Goal: Transaction & Acquisition: Purchase product/service

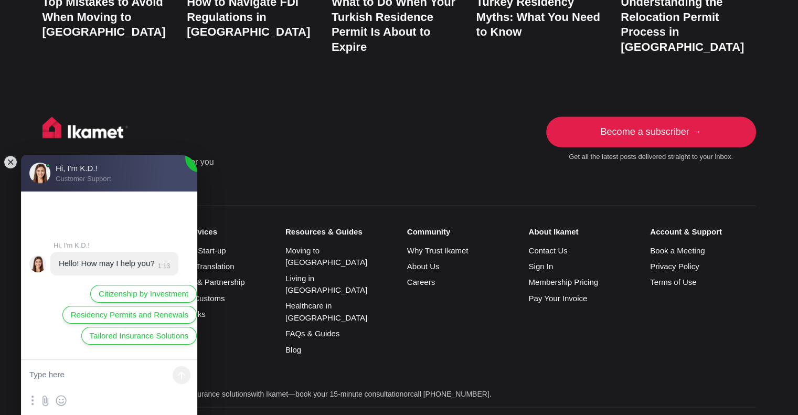
click at [389, 238] on div "Resources & Guides Moving to [GEOGRAPHIC_DATA] Living in [GEOGRAPHIC_DATA] Heal…" at bounding box center [346, 293] width 122 height 133
click at [13, 163] on jdiv at bounding box center [10, 162] width 15 height 15
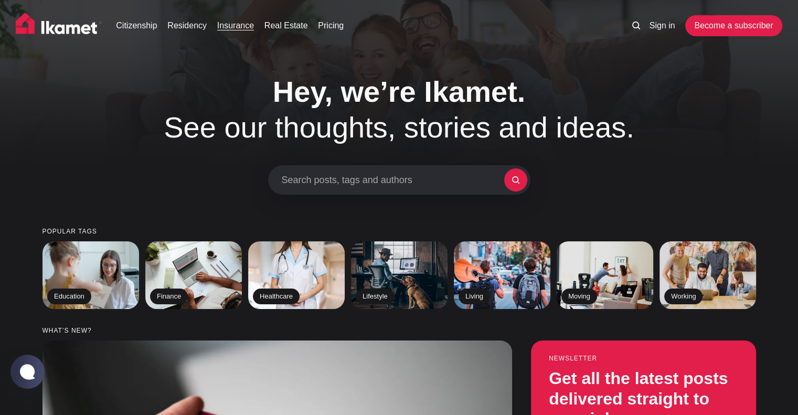
click at [239, 25] on link "Insurance" at bounding box center [235, 25] width 37 height 13
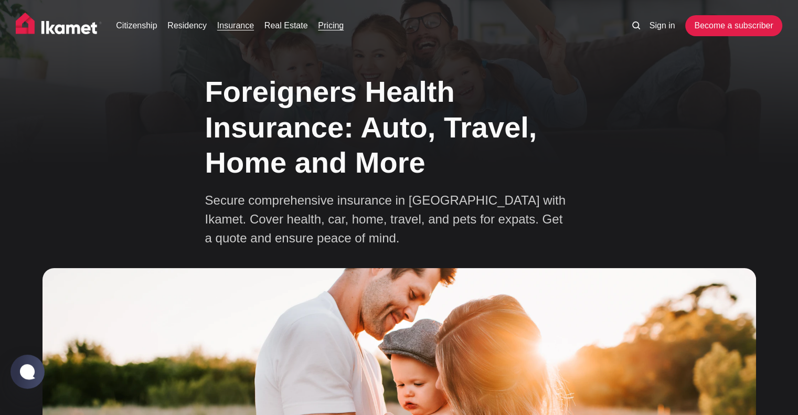
click at [328, 26] on link "Pricing" at bounding box center [331, 25] width 26 height 13
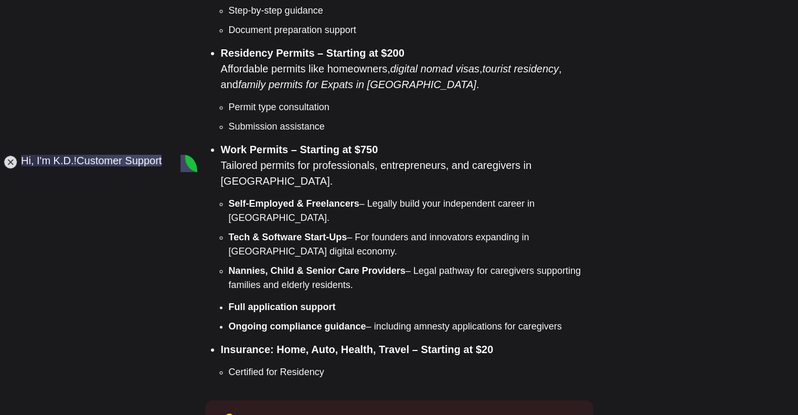
scroll to position [1088, 0]
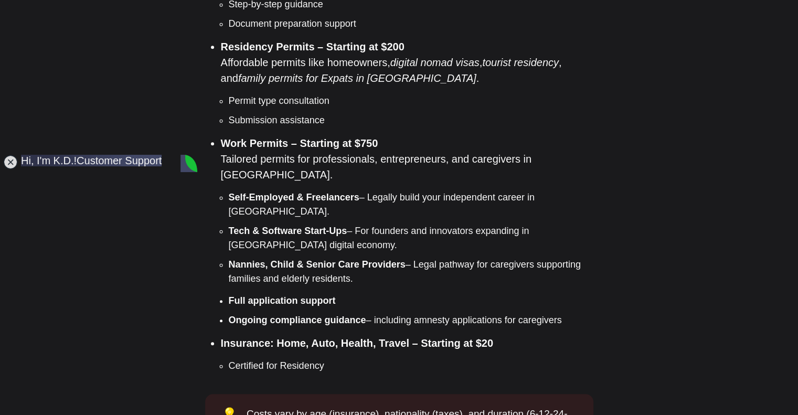
click at [512, 335] on li "Insurance: Home, Auto, Health, Travel – Starting at $20 Certified for Residency" at bounding box center [407, 354] width 372 height 38
click at [8, 161] on jdiv at bounding box center [10, 162] width 15 height 15
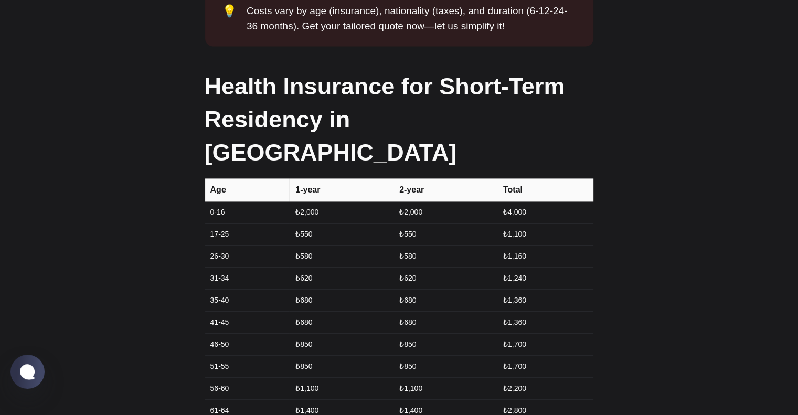
scroll to position [1498, 0]
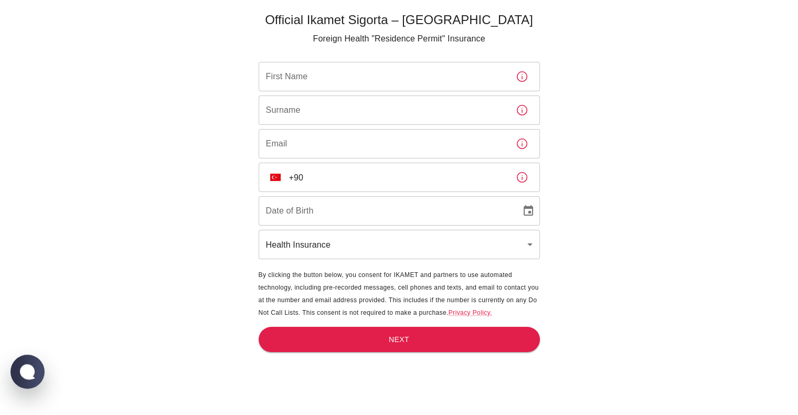
scroll to position [35, 0]
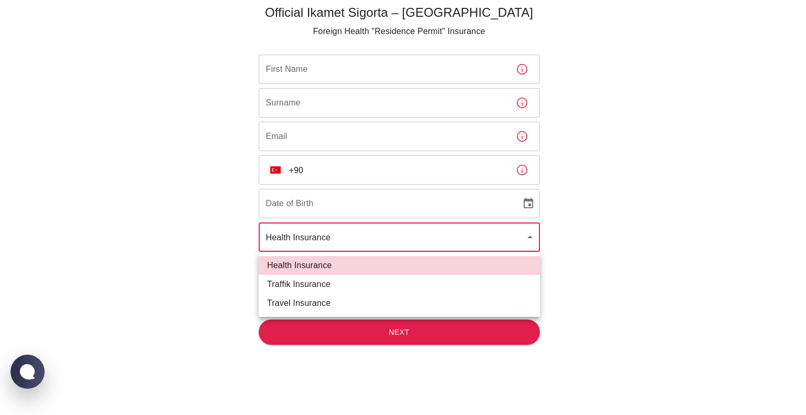
click at [271, 237] on body "Official Ikamet Sigorta – Turkey Foreign Health "Residence Permit" Insurance Fi…" at bounding box center [403, 190] width 806 height 450
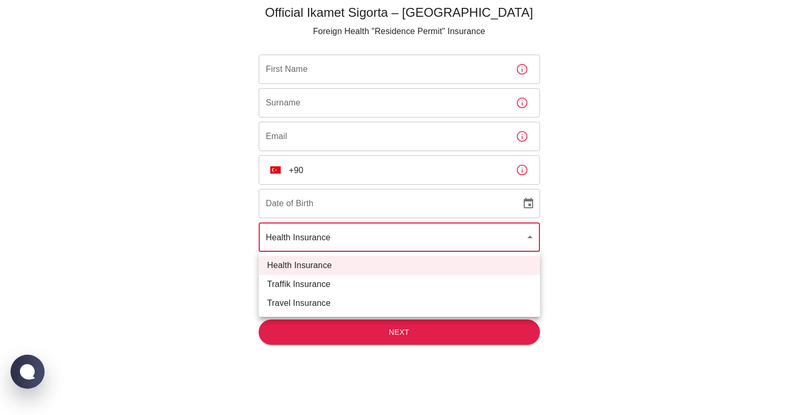
click at [223, 228] on div at bounding box center [403, 207] width 806 height 415
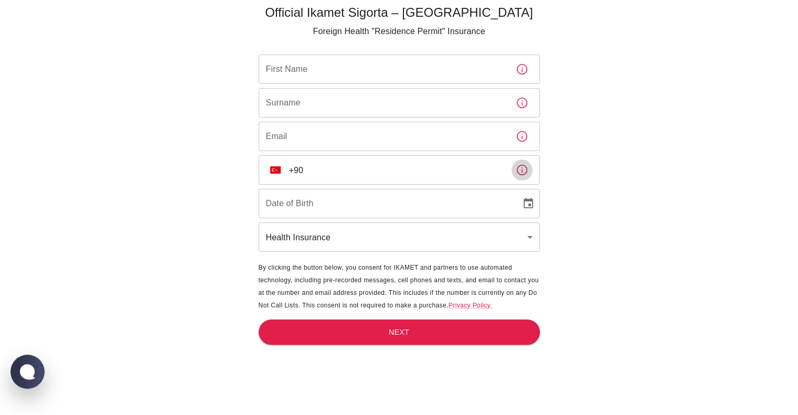
click at [521, 174] on icon "button" at bounding box center [522, 170] width 13 height 13
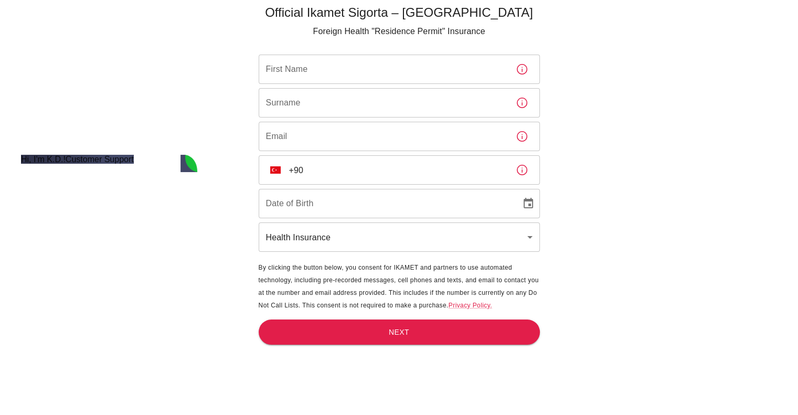
scroll to position [0, 0]
click at [286, 169] on div "​ TR +90 ​" at bounding box center [399, 169] width 281 height 29
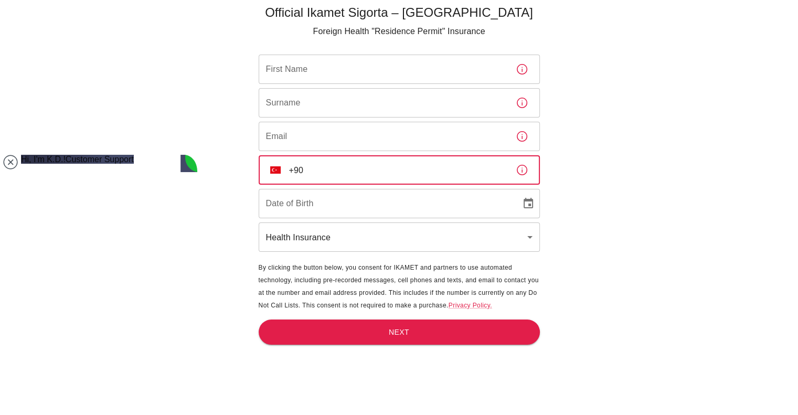
click at [296, 169] on input "+90" at bounding box center [398, 169] width 218 height 29
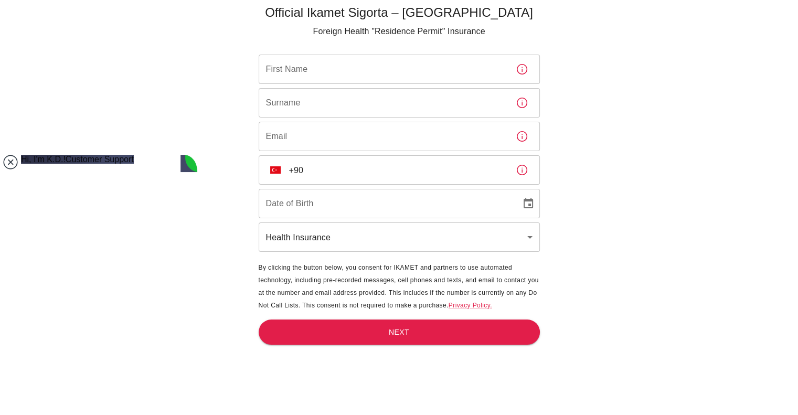
click at [13, 167] on jdiv at bounding box center [10, 162] width 15 height 15
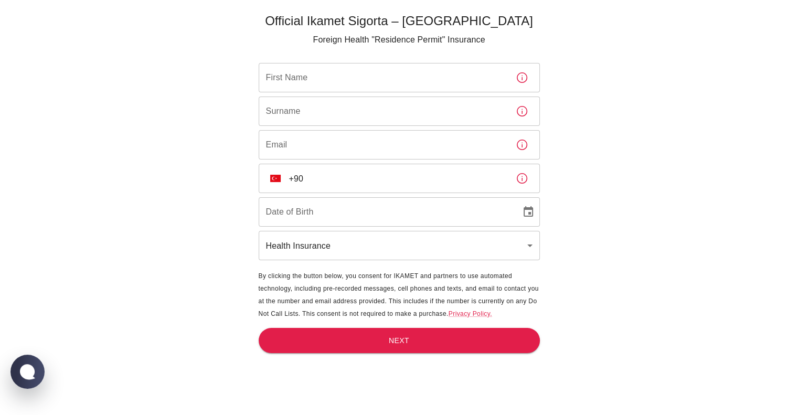
scroll to position [25, 0]
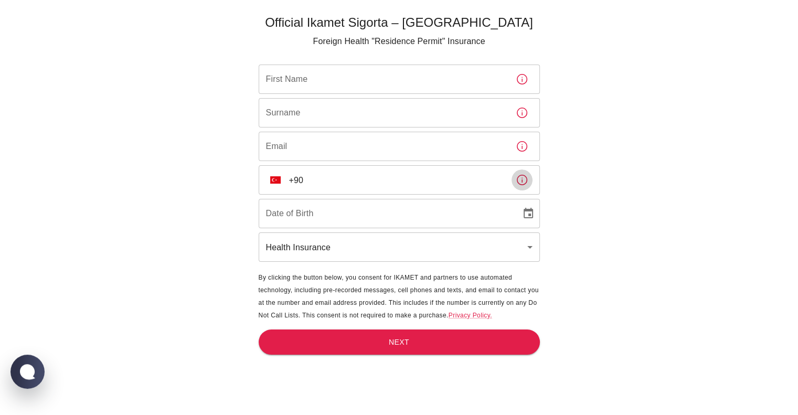
click at [522, 182] on icon "button" at bounding box center [522, 180] width 10 height 10
type input "DD/MM/YYYY"
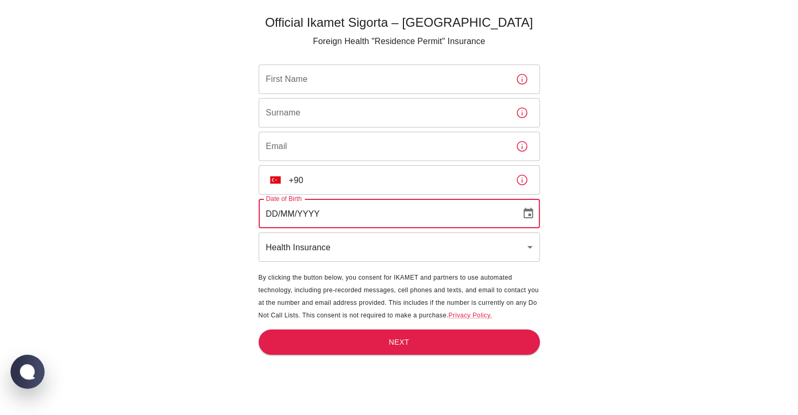
click at [358, 220] on input "DD/MM/YYYY" at bounding box center [386, 213] width 255 height 29
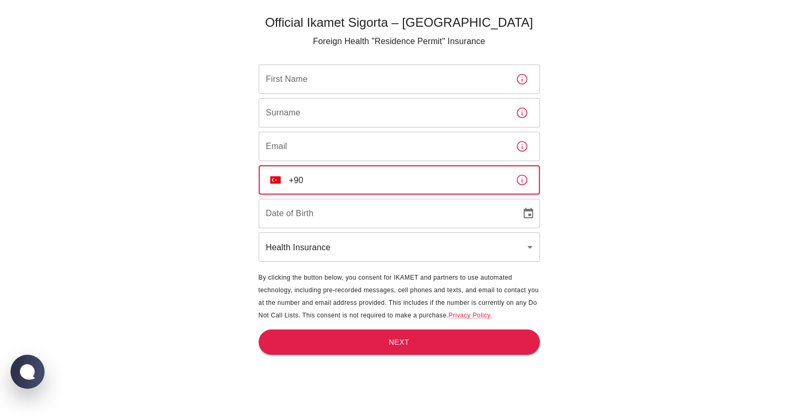
click at [353, 173] on input "+90" at bounding box center [398, 179] width 218 height 29
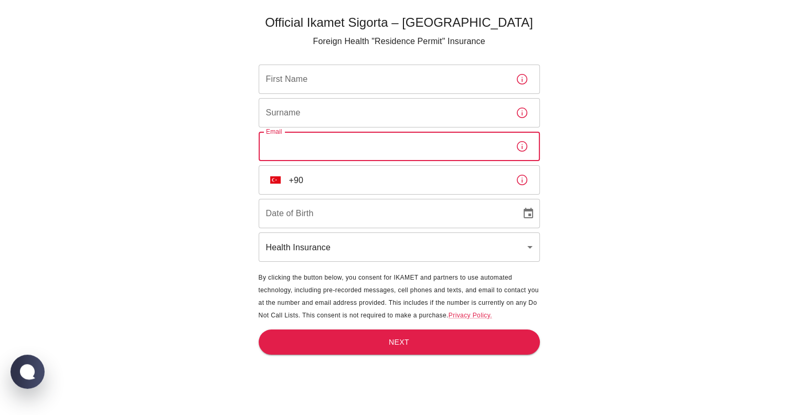
click at [348, 153] on input "Email" at bounding box center [383, 146] width 249 height 29
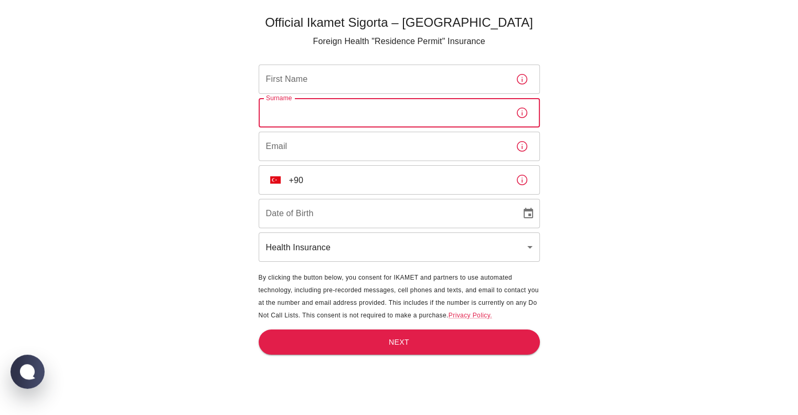
click at [338, 118] on input "Surname" at bounding box center [383, 112] width 249 height 29
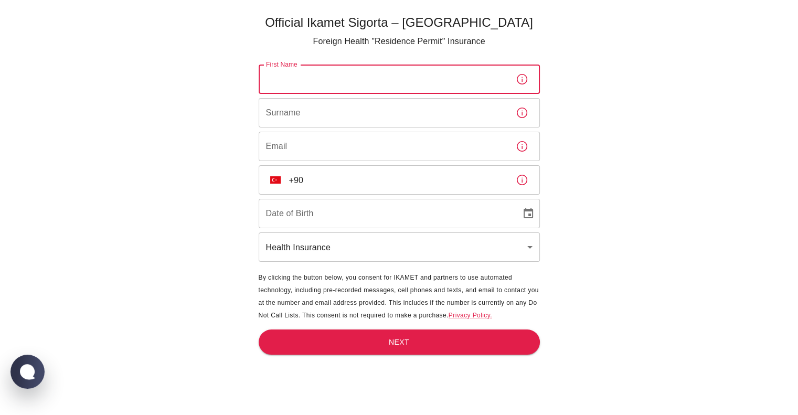
click at [327, 79] on input "First Name" at bounding box center [383, 79] width 249 height 29
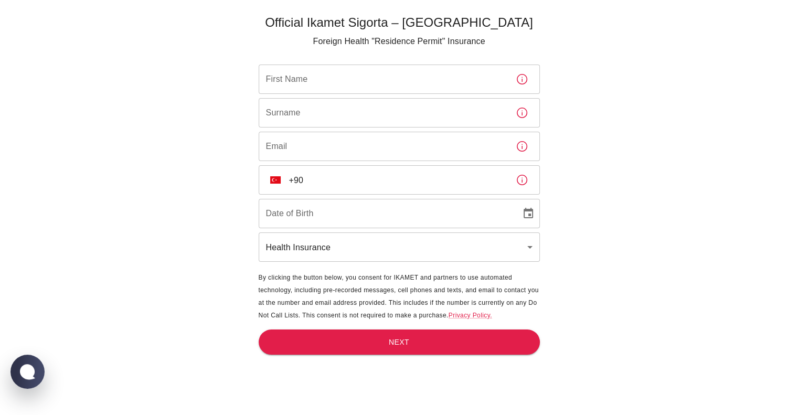
click at [158, 93] on div "Official Ikamet Sigorta – Turkey Foreign Health "Residence Permit" Insurance Fi…" at bounding box center [399, 200] width 798 height 450
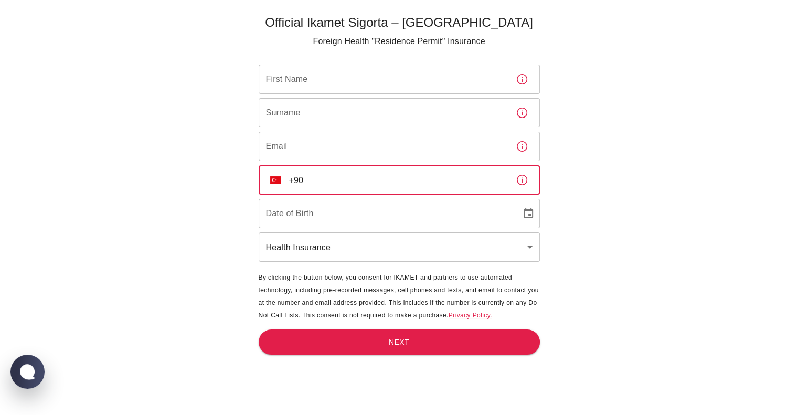
click at [289, 178] on input "+90" at bounding box center [398, 179] width 218 height 29
drag, startPoint x: 289, startPoint y: 178, endPoint x: 306, endPoint y: 180, distance: 17.9
click at [306, 180] on input "+90" at bounding box center [398, 179] width 218 height 29
type input "+"
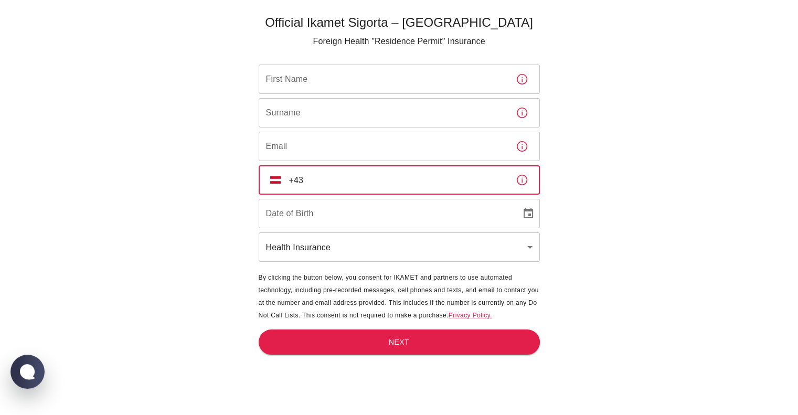
click at [329, 178] on input "+43" at bounding box center [398, 179] width 218 height 29
type input "+"
type input "+1 226 700 7306"
type input "DD/MM/YYYY"
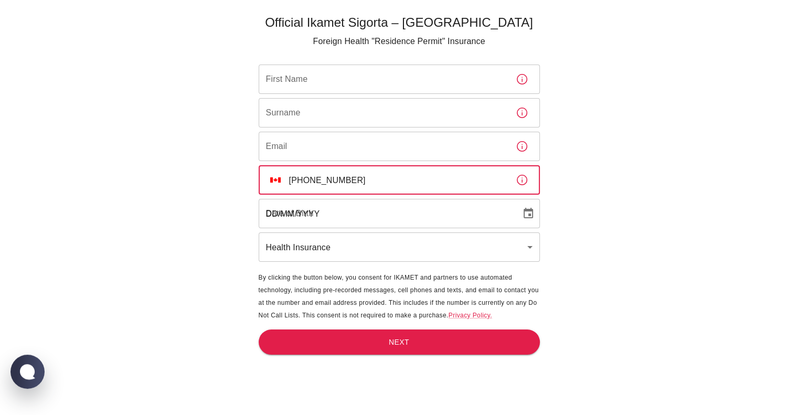
click at [329, 212] on input "DD/MM/YYYY" at bounding box center [386, 213] width 255 height 29
click at [429, 178] on input "+1 226 700 7306" at bounding box center [398, 179] width 218 height 29
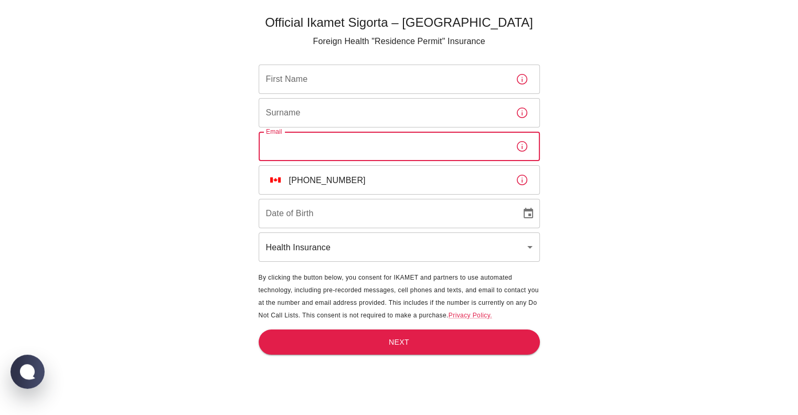
drag, startPoint x: 363, startPoint y: 145, endPoint x: 345, endPoint y: 110, distance: 40.1
click at [345, 110] on div "First Name First Name Surname Surname Email Email ​ CA +1 226 700 7306 ​ Date o…" at bounding box center [399, 164] width 281 height 199
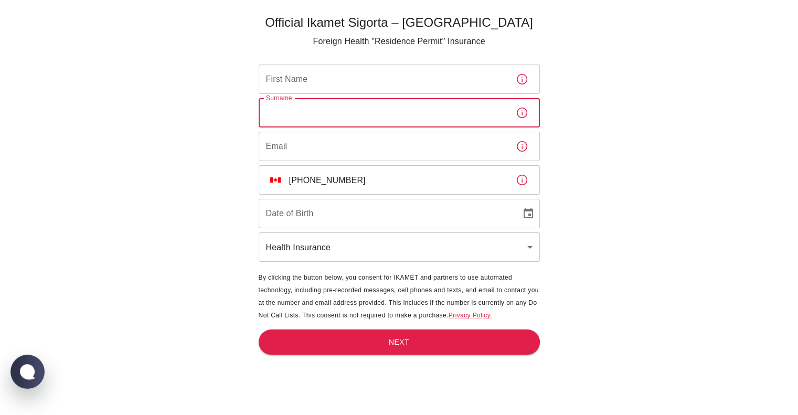
drag, startPoint x: 345, startPoint y: 110, endPoint x: 334, endPoint y: 87, distance: 25.1
click at [334, 87] on div "First Name First Name Surname Surname Email Email ​ CA +1 226 700 7306 ​ Date o…" at bounding box center [399, 164] width 281 height 199
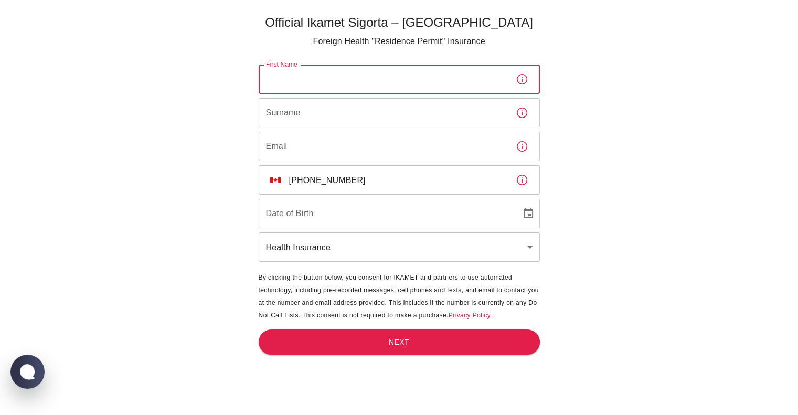
click at [334, 87] on input "First Name" at bounding box center [383, 79] width 249 height 29
